Goal: Obtain resource: Download file/media

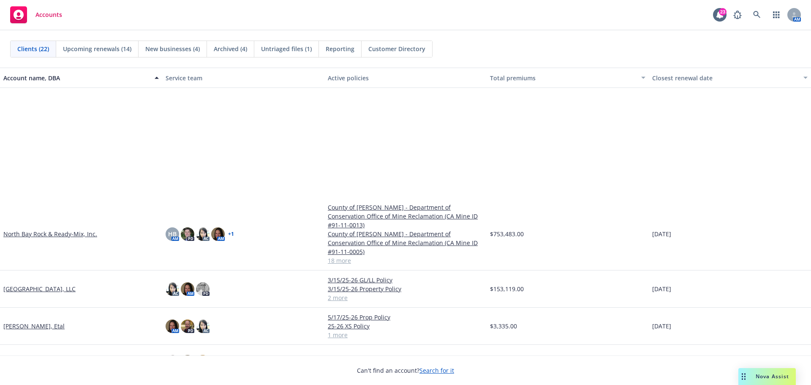
scroll to position [476, 0]
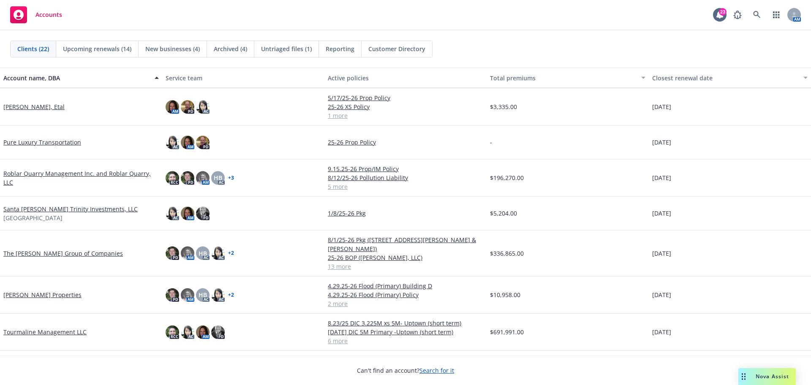
click at [33, 249] on link "The [PERSON_NAME] Group of Companies" at bounding box center [63, 253] width 120 height 9
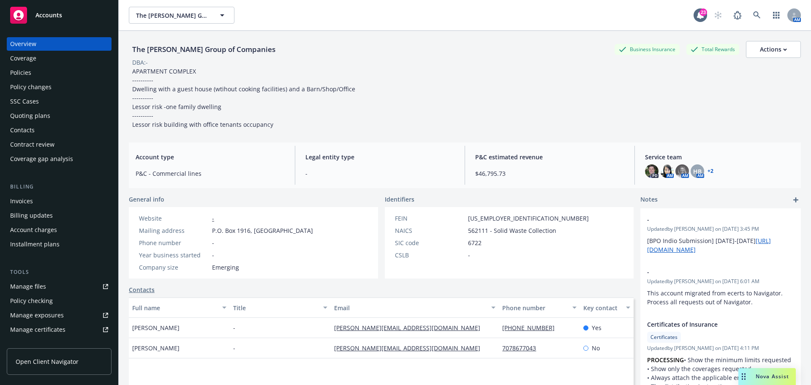
click at [27, 67] on div "Policies" at bounding box center [20, 73] width 21 height 14
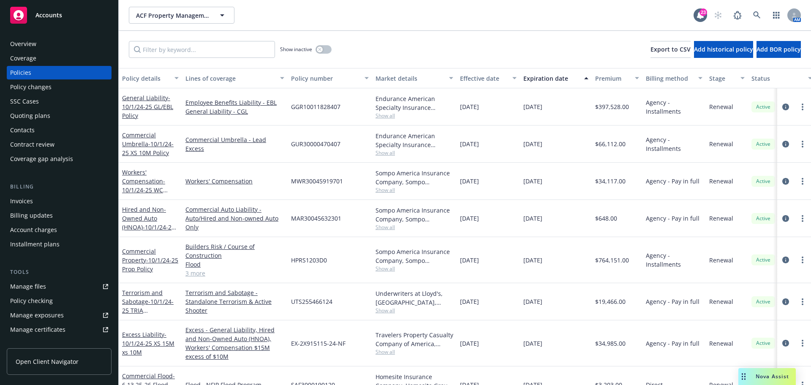
click at [56, 19] on div "Accounts" at bounding box center [59, 15] width 98 height 17
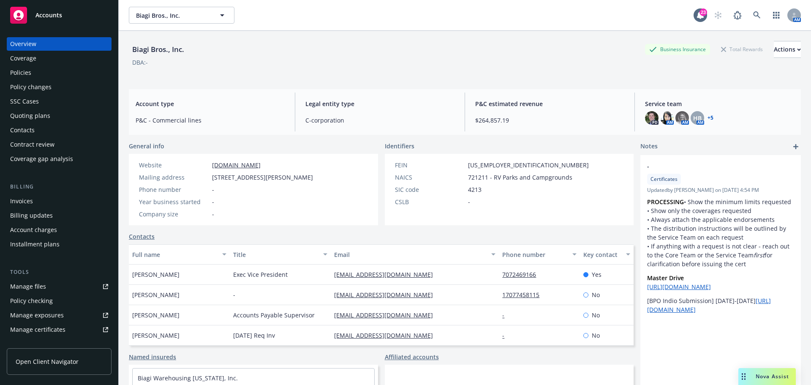
click at [55, 328] on div "Manage certificates" at bounding box center [37, 330] width 55 height 14
click at [42, 73] on div "Policies" at bounding box center [59, 73] width 98 height 14
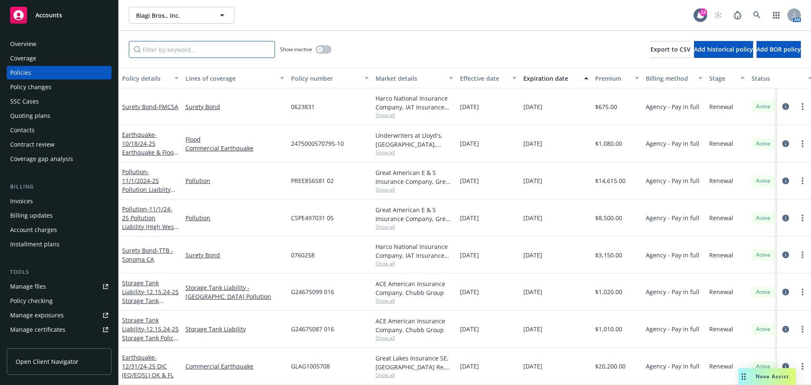
click at [196, 45] on input "Filter by keyword..." at bounding box center [202, 49] width 146 height 17
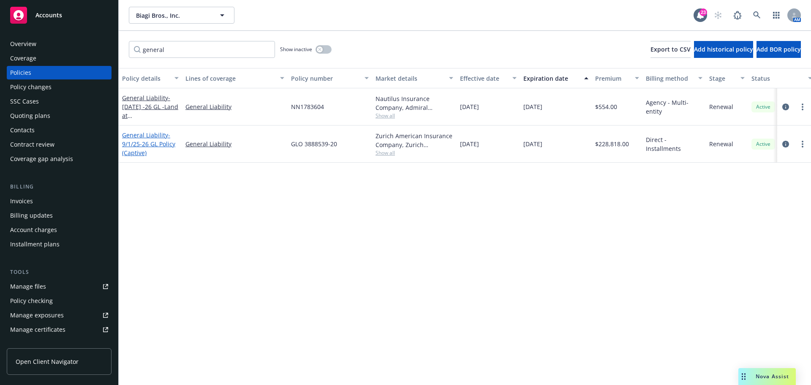
click at [159, 146] on span "- 9/1/25-26 GL Policy (Captive)" at bounding box center [148, 144] width 53 height 26
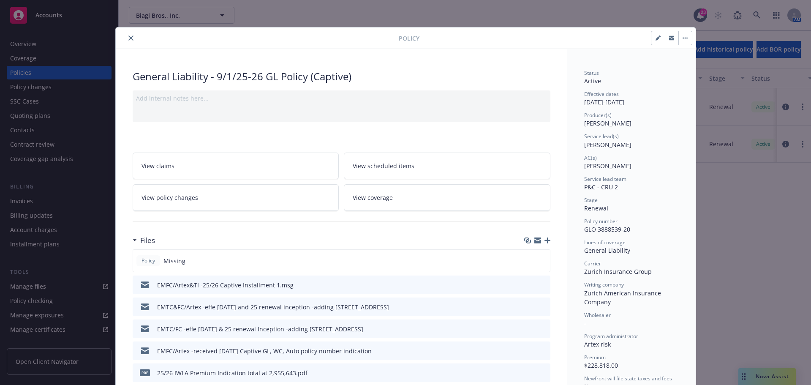
click at [128, 39] on icon "close" at bounding box center [130, 37] width 5 height 5
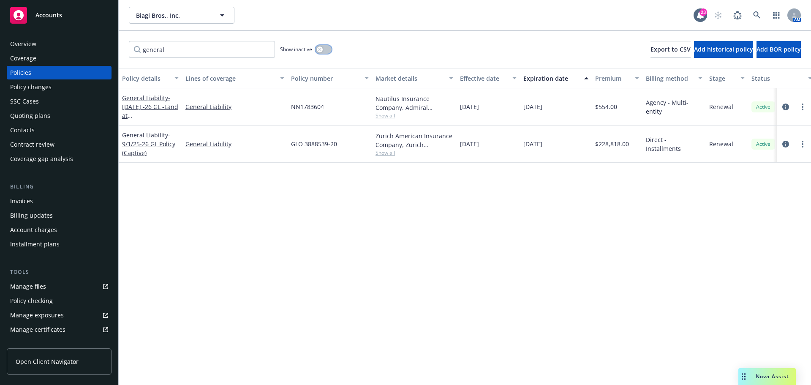
click at [317, 49] on div "button" at bounding box center [320, 49] width 6 height 6
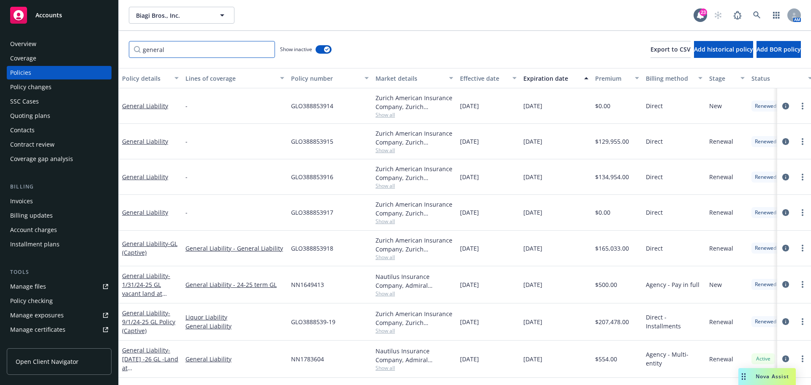
click at [207, 44] on input "general" at bounding box center [202, 49] width 146 height 17
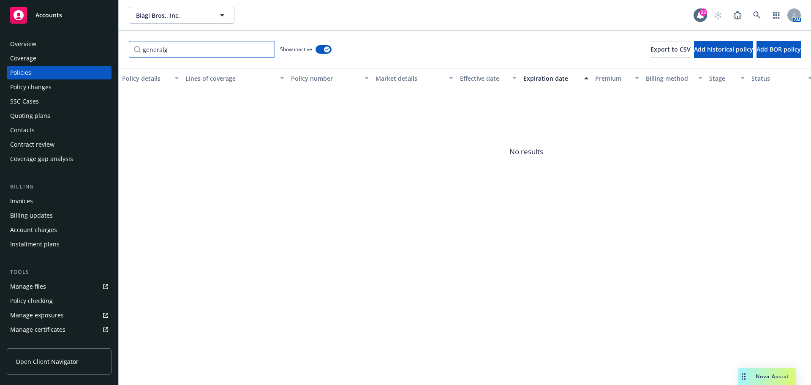
type input "general"
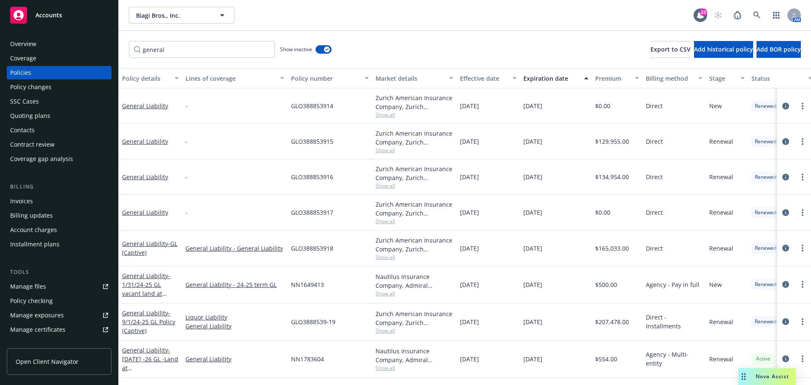
click at [485, 76] on div "Effective date" at bounding box center [483, 78] width 47 height 9
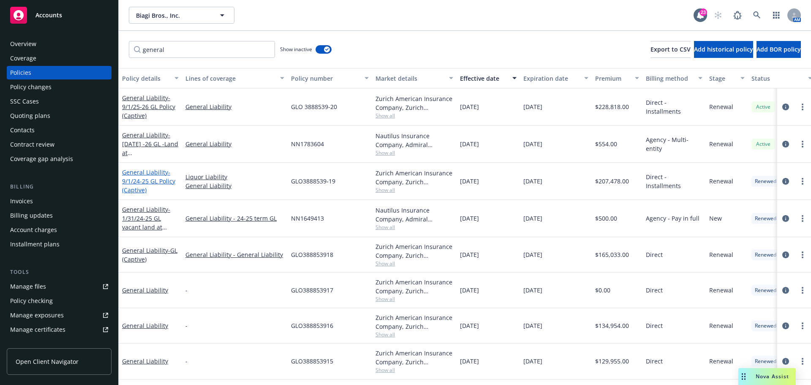
click at [147, 178] on span "- 9/1/24-25 GL Policy (Captive)" at bounding box center [148, 181] width 53 height 26
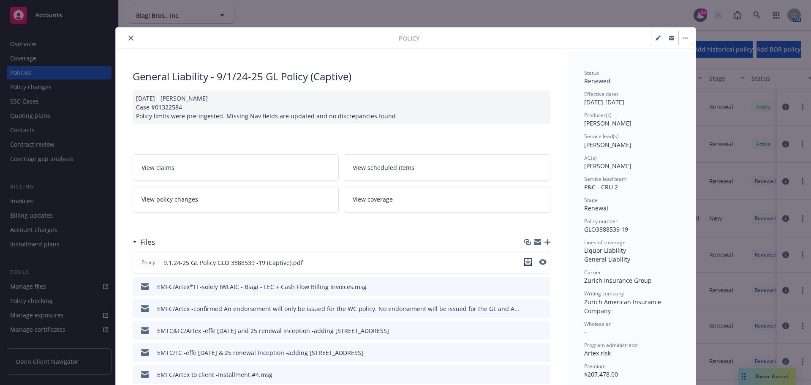
click at [526, 260] on icon "download file" at bounding box center [528, 261] width 7 height 7
click at [128, 37] on icon "close" at bounding box center [130, 37] width 5 height 5
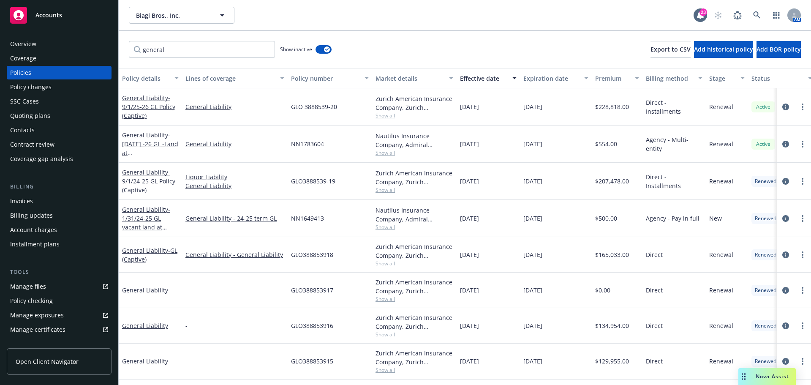
click at [41, 331] on div "Manage certificates" at bounding box center [37, 330] width 55 height 14
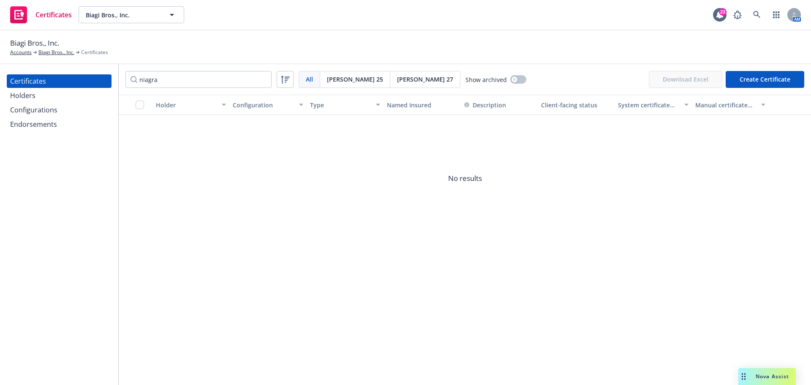
type input "niagra"
click at [85, 99] on div "Holders" at bounding box center [59, 96] width 98 height 14
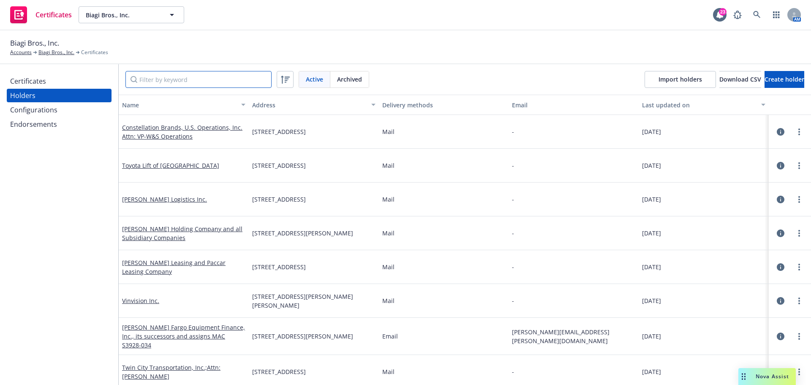
click at [234, 79] on input "Filter by keyword" at bounding box center [198, 79] width 146 height 17
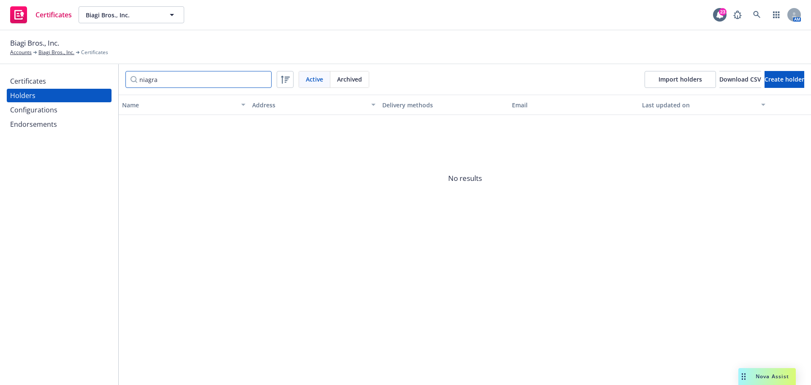
type input "niagra"
click at [65, 104] on div "Configurations" at bounding box center [59, 110] width 98 height 14
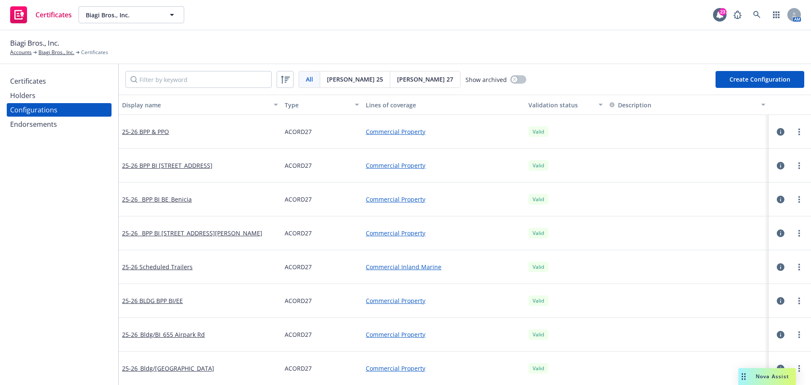
click at [58, 127] on div "Endorsements" at bounding box center [59, 124] width 98 height 14
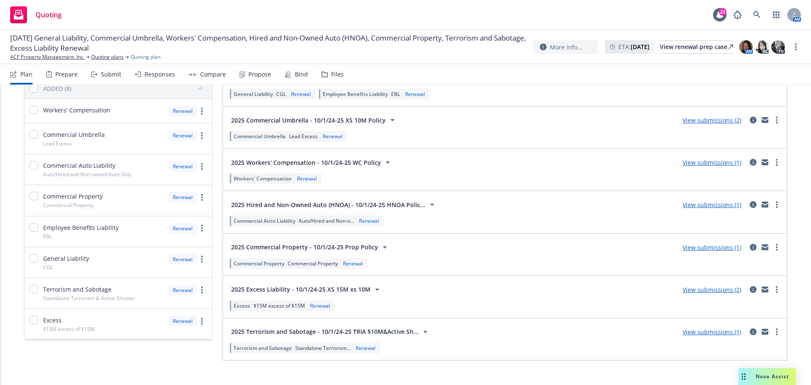
scroll to position [97, 0]
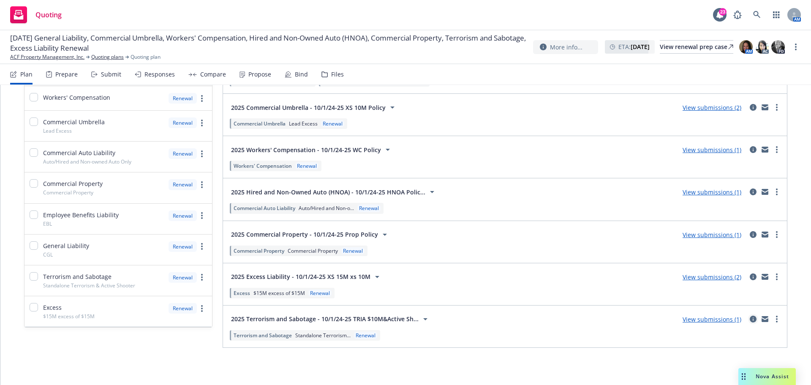
click at [750, 319] on icon "circleInformation" at bounding box center [753, 319] width 7 height 7
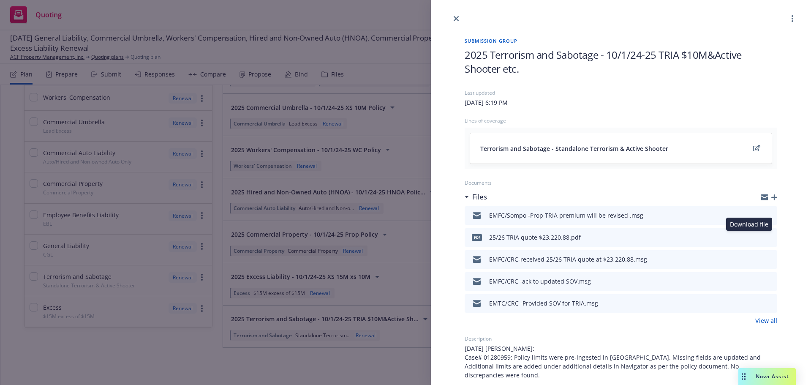
click at [753, 237] on icon "download file" at bounding box center [755, 235] width 5 height 5
